Goal: Check status: Check status

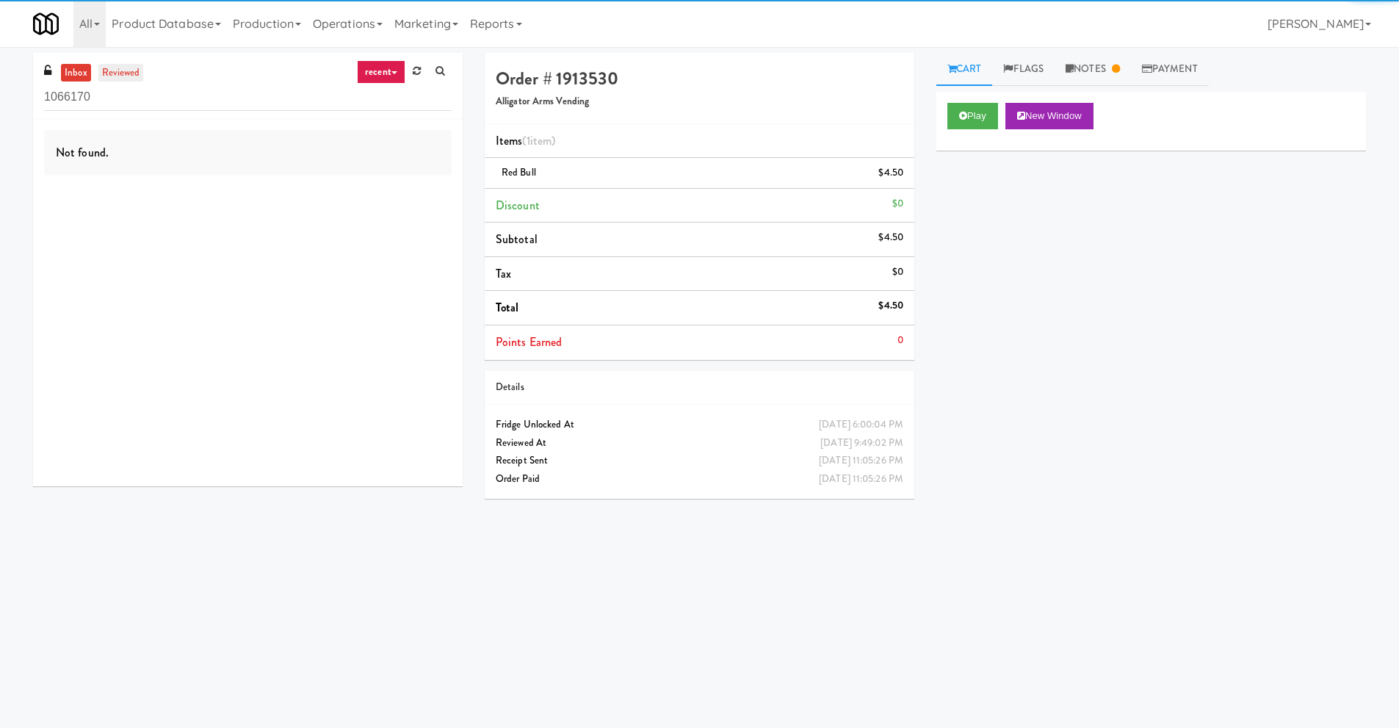
click at [126, 74] on link "reviewed" at bounding box center [121, 73] width 46 height 18
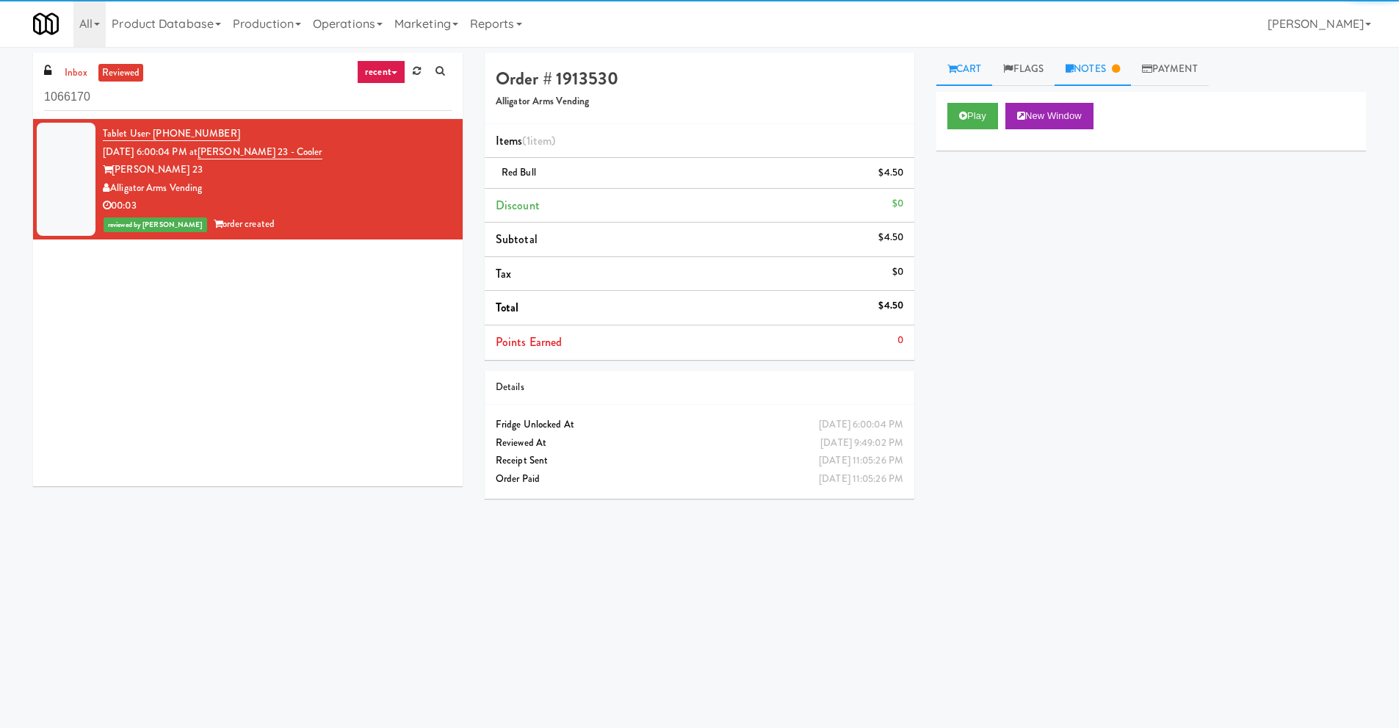
click at [1088, 65] on link "Notes" at bounding box center [1093, 69] width 76 height 33
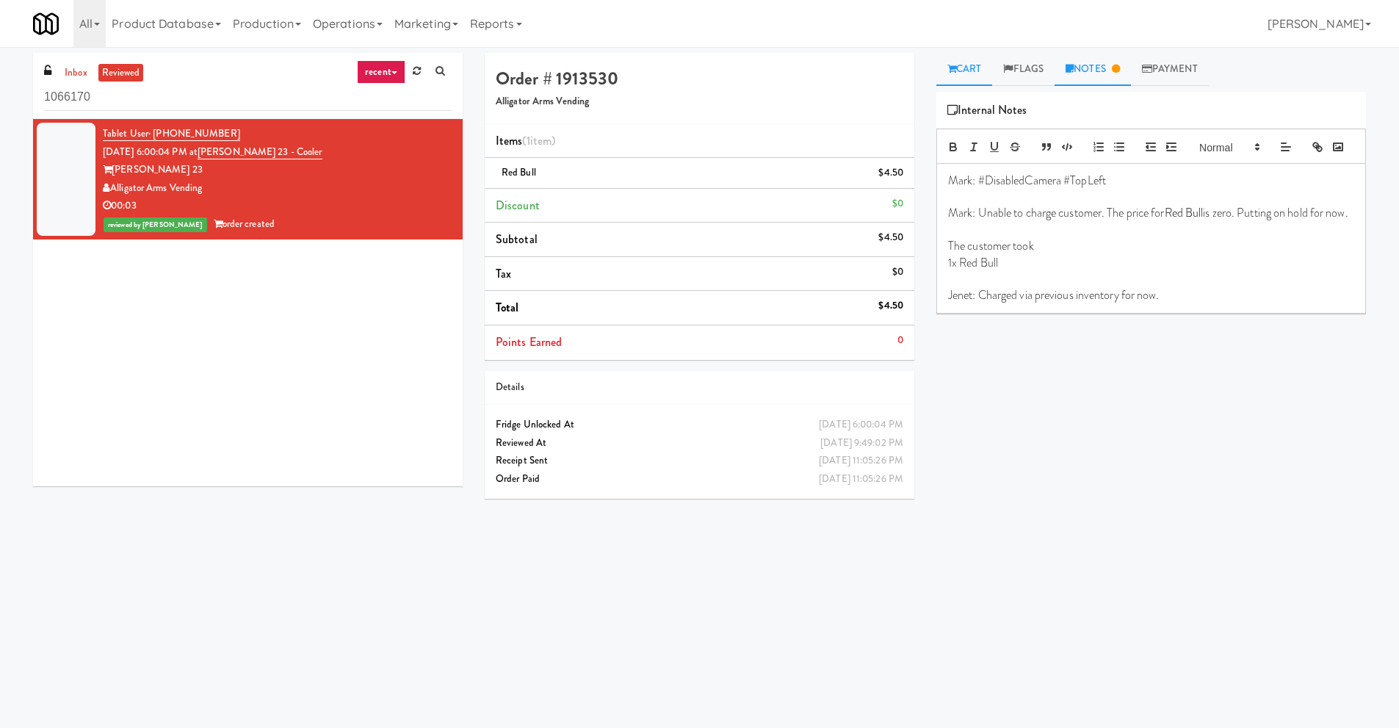
click at [968, 71] on link "Cart" at bounding box center [964, 69] width 57 height 33
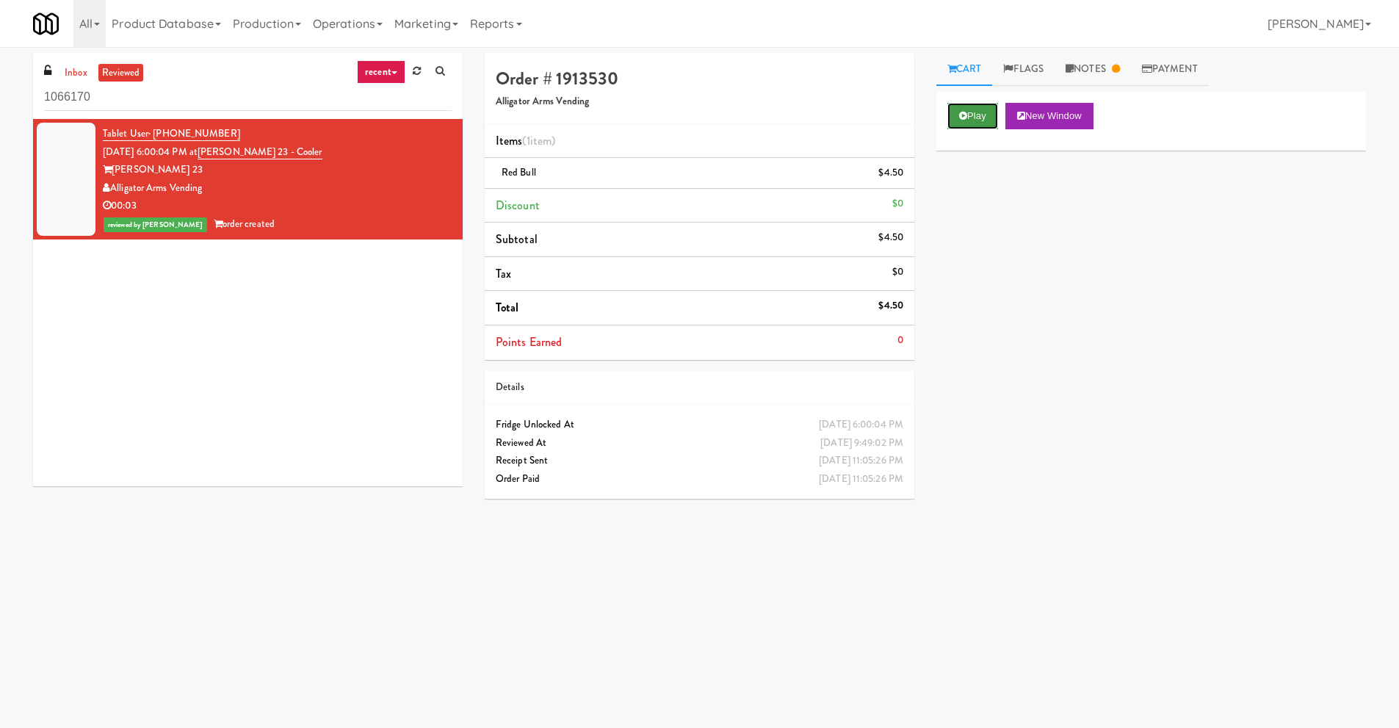
click at [979, 123] on button "Play" at bounding box center [972, 116] width 51 height 26
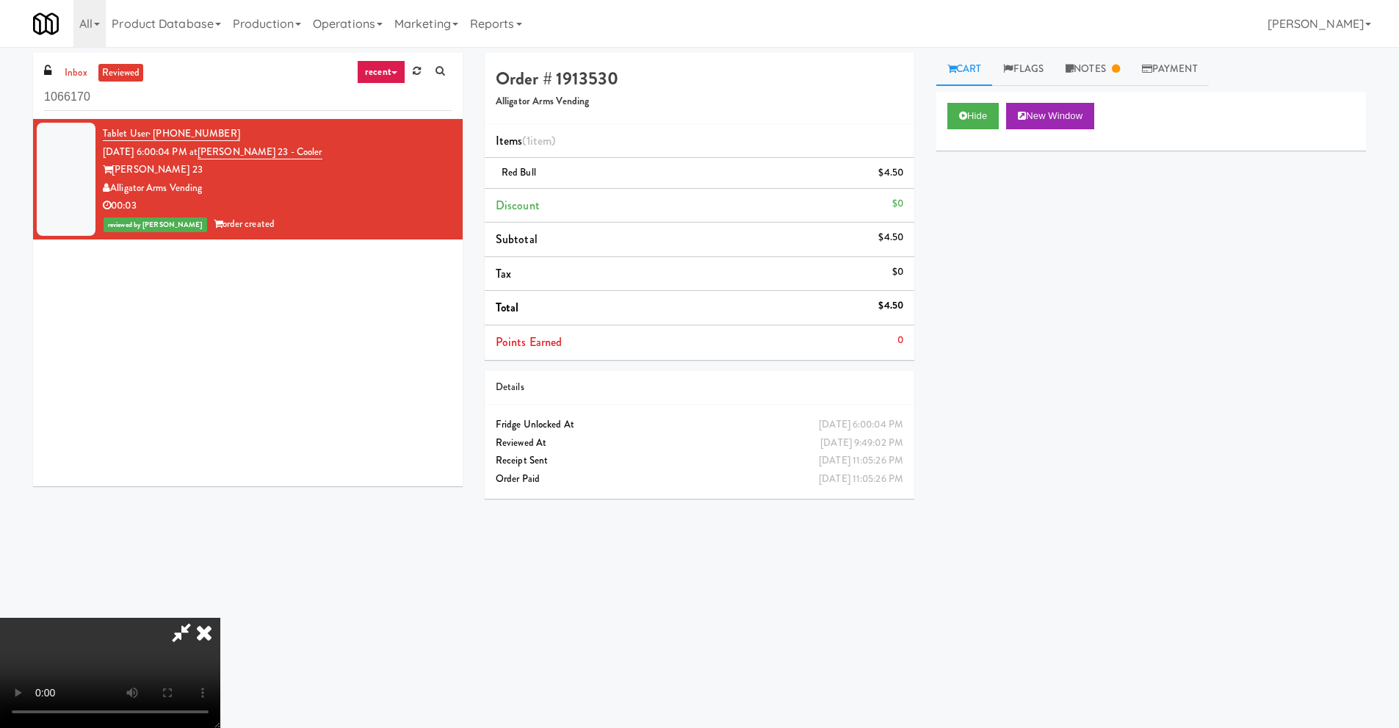
click at [220, 618] on icon at bounding box center [204, 632] width 32 height 29
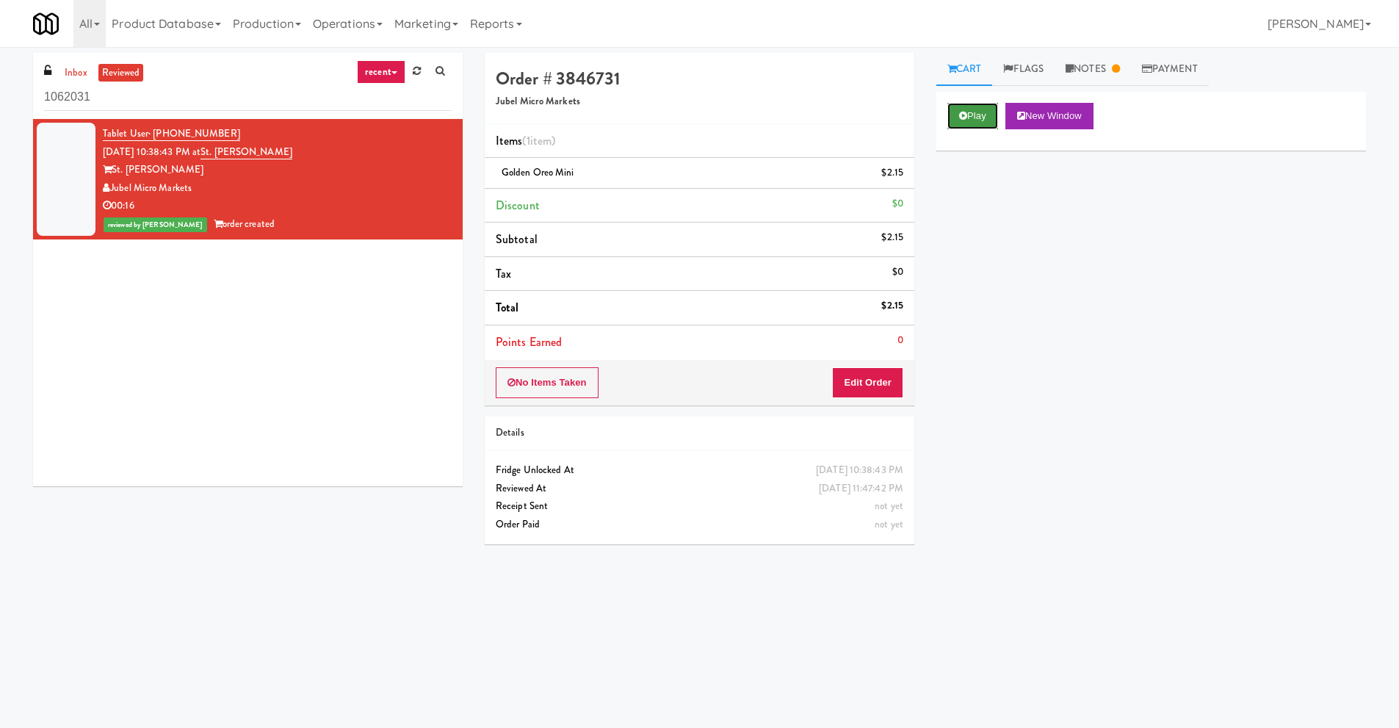
click at [947, 123] on button "Play" at bounding box center [972, 116] width 51 height 26
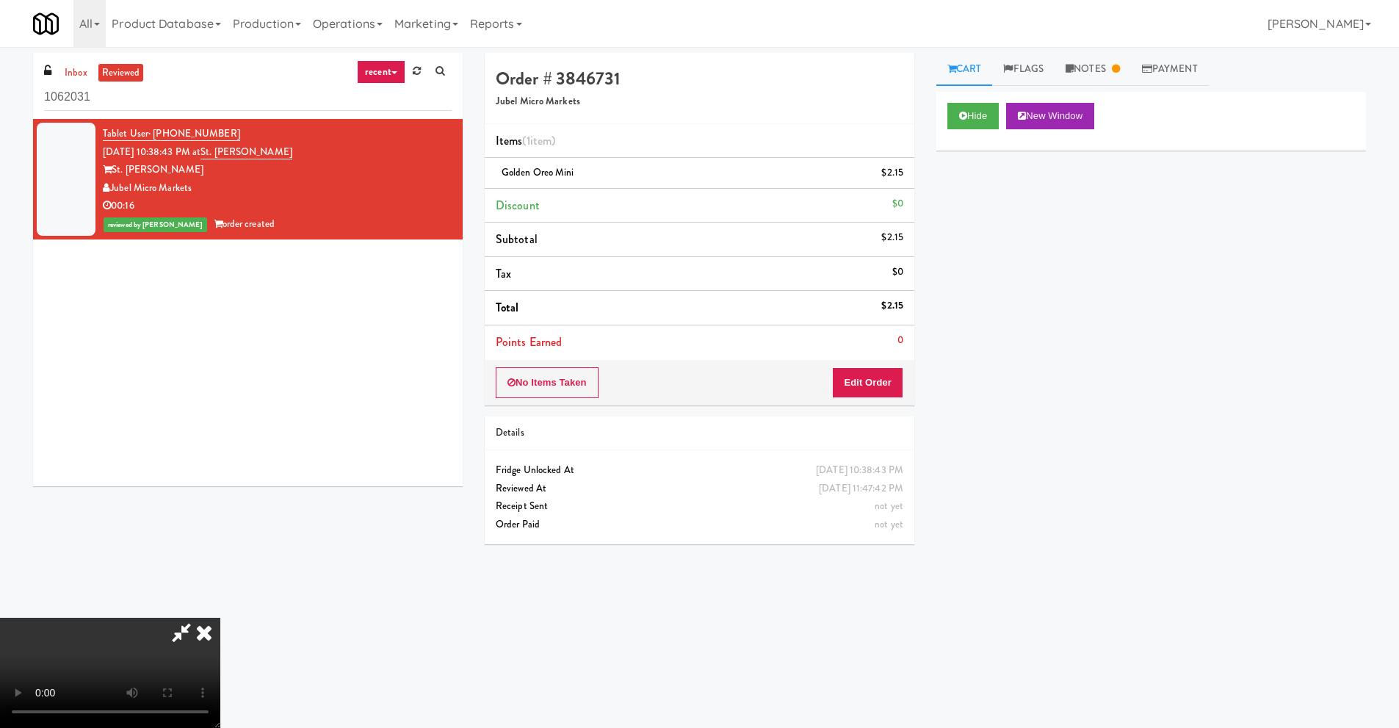
click at [220, 618] on video at bounding box center [110, 673] width 220 height 110
click at [220, 618] on icon at bounding box center [204, 632] width 32 height 29
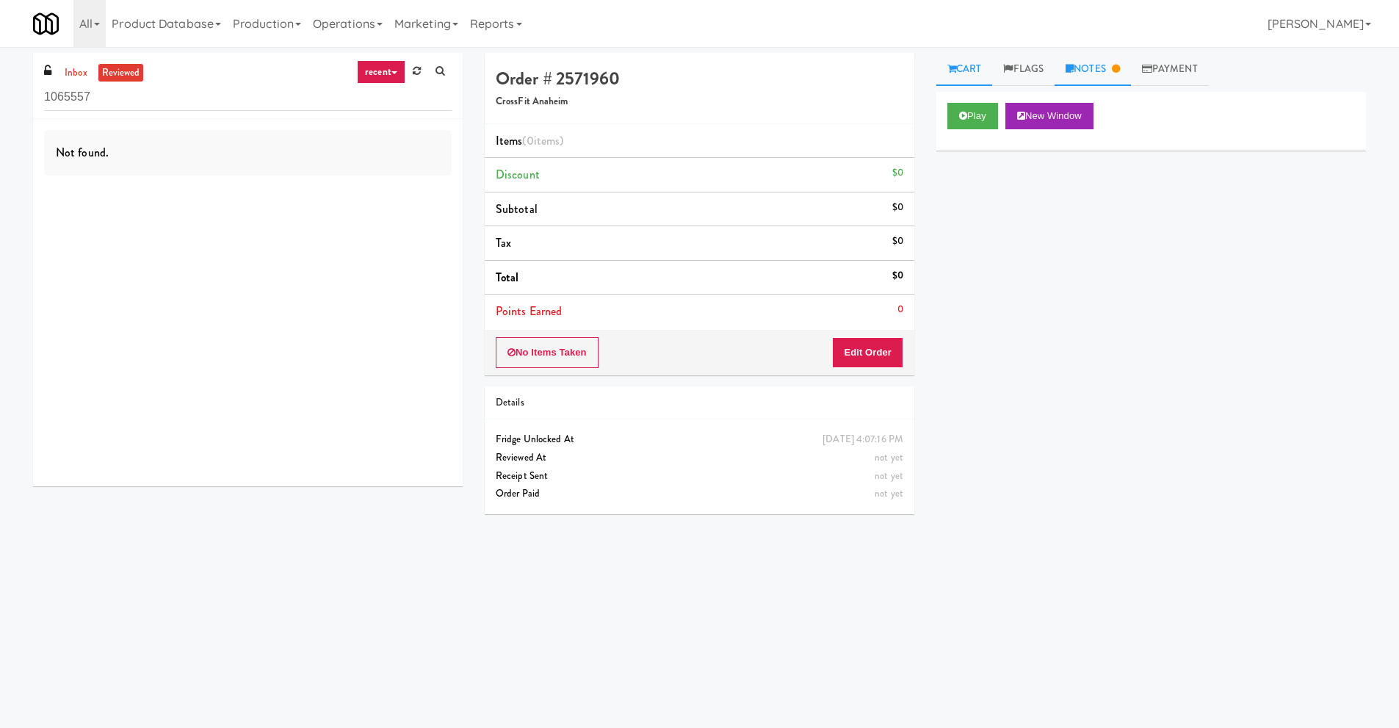
click at [1088, 62] on link "Notes" at bounding box center [1093, 69] width 76 height 33
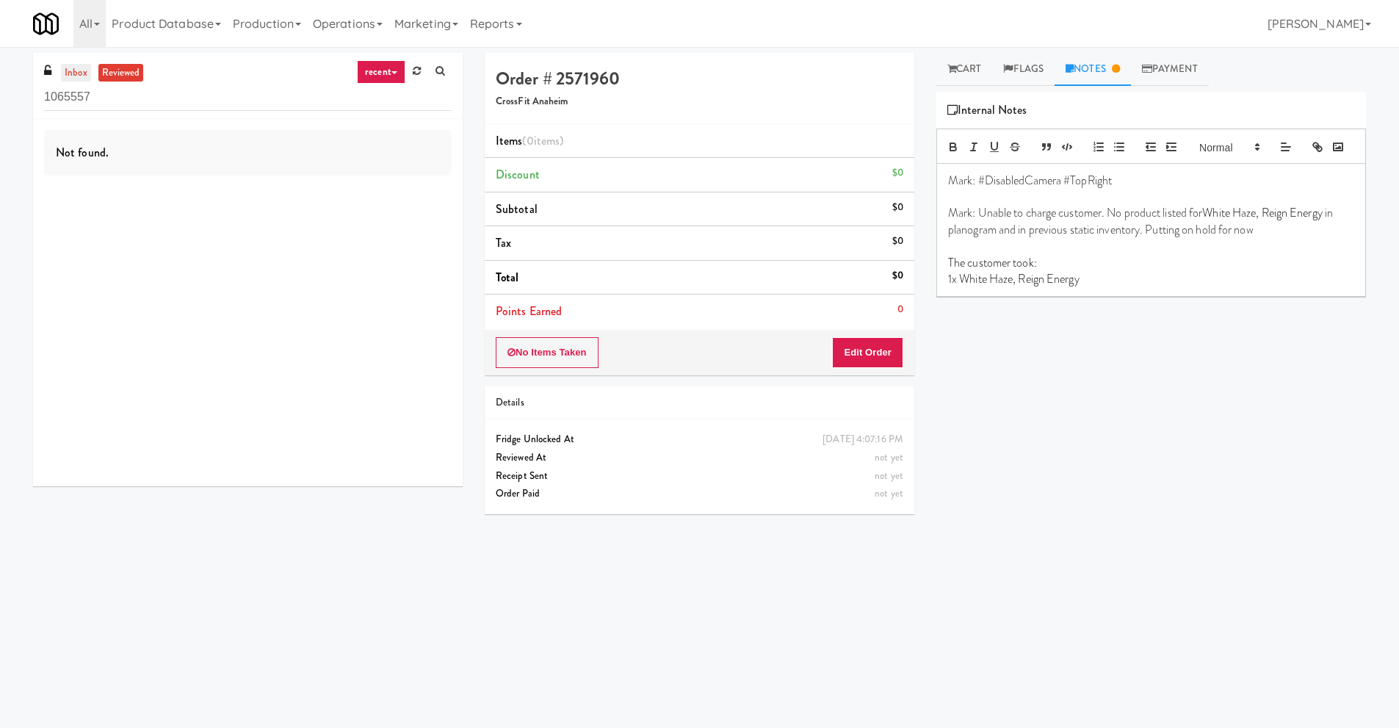
click at [74, 68] on link "inbox" at bounding box center [76, 73] width 30 height 18
